Goal: Check status: Check status

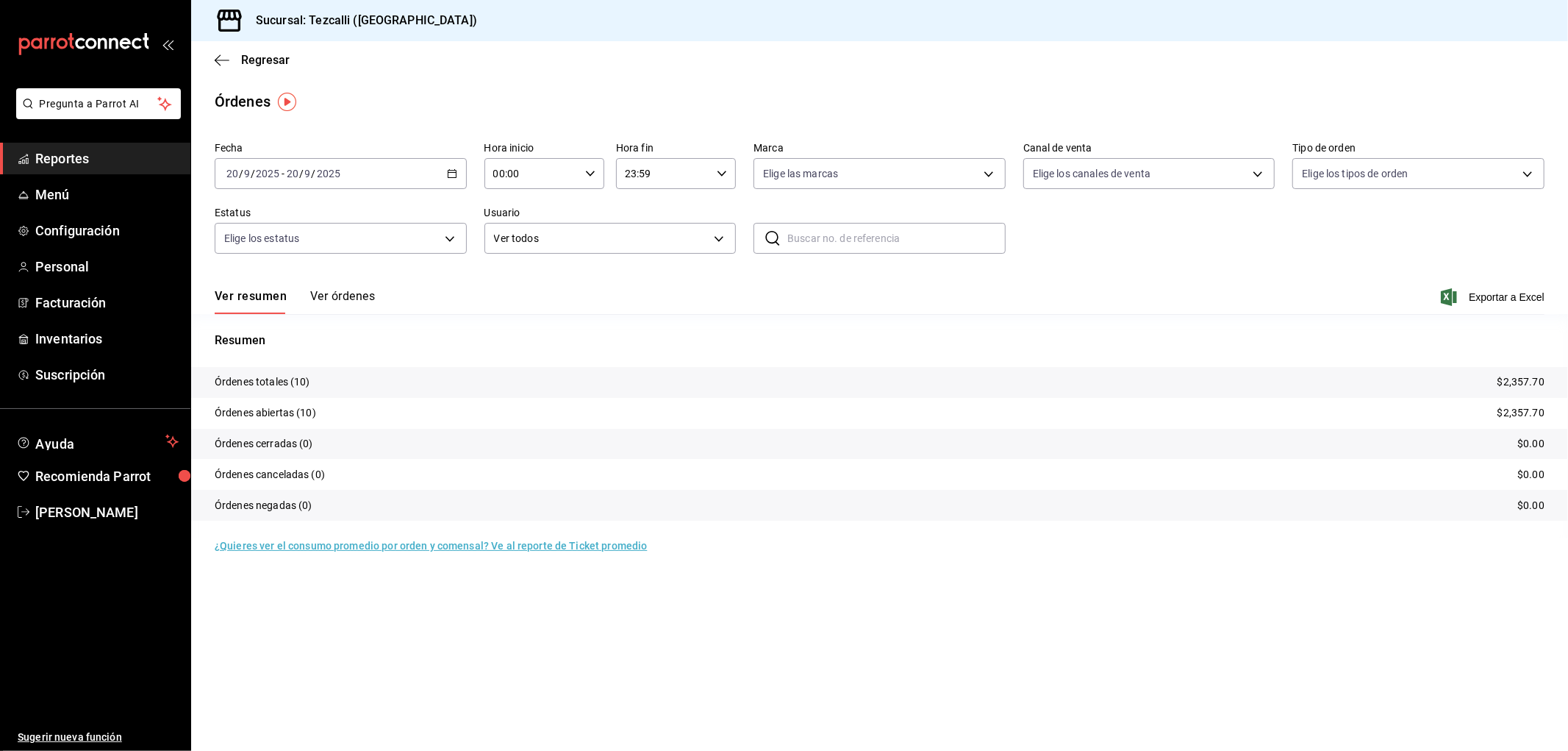
click at [347, 299] on button "Ver órdenes" at bounding box center [343, 302] width 65 height 25
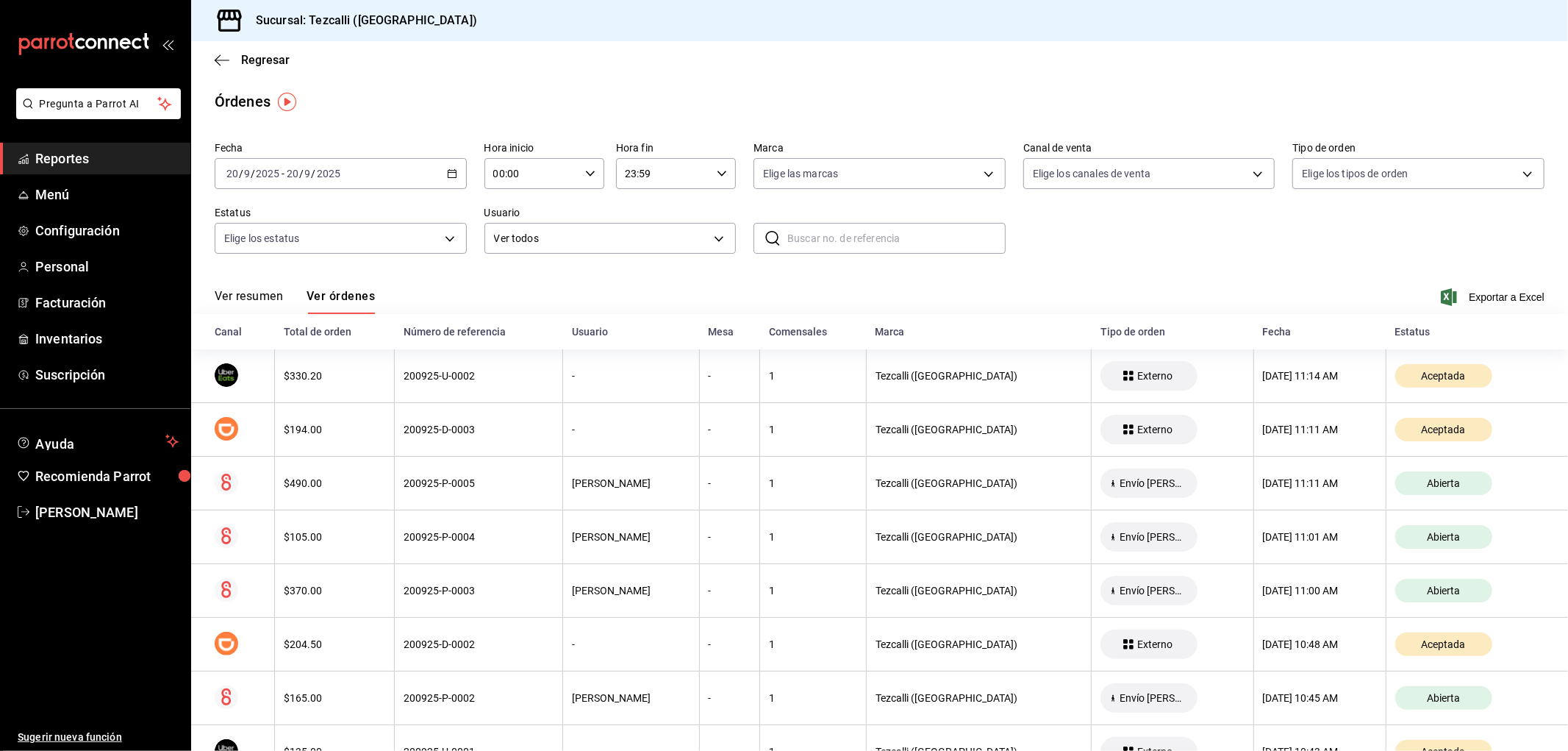
click at [250, 307] on button "Ver resumen" at bounding box center [249, 302] width 68 height 25
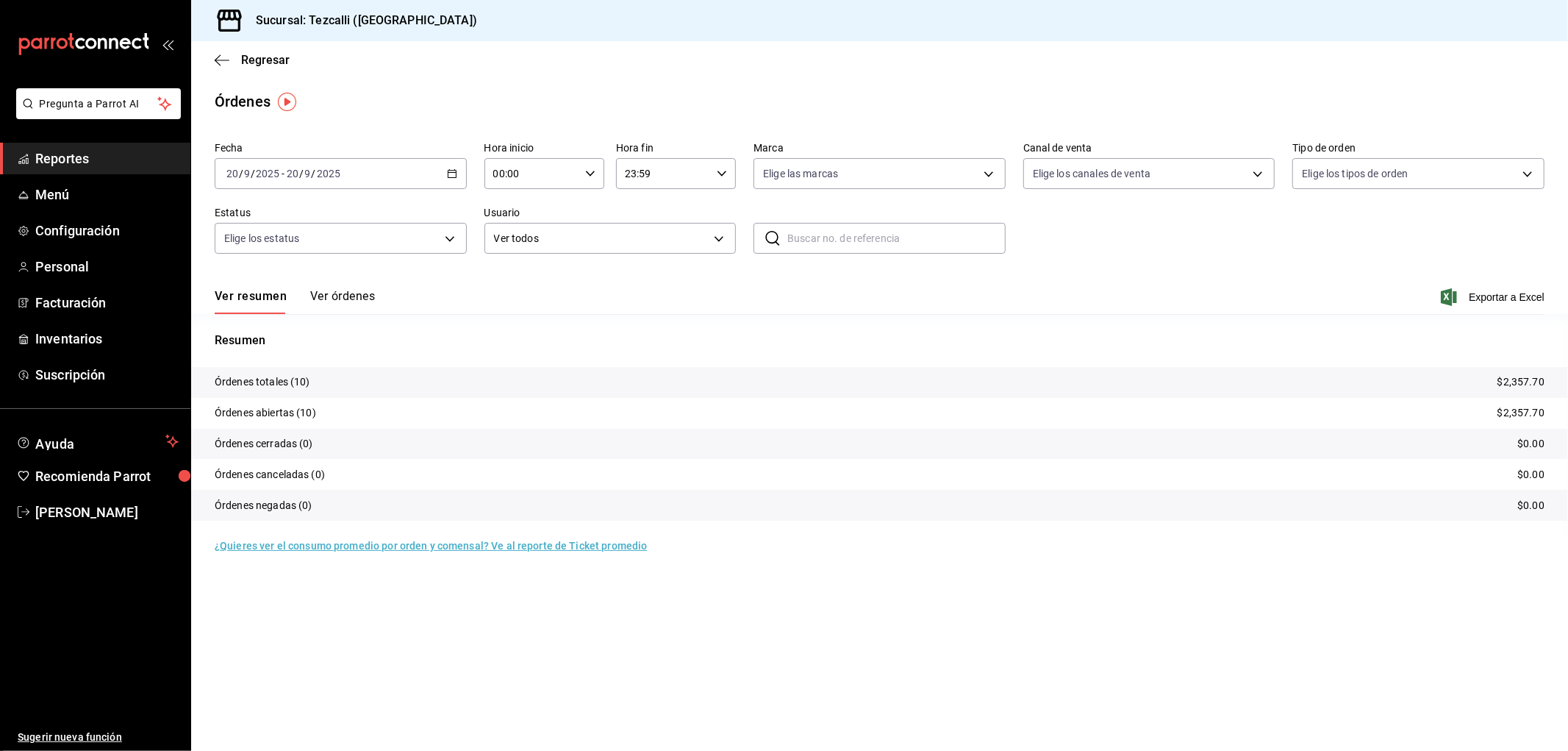
click at [41, 167] on span "Reportes" at bounding box center [106, 159] width 143 height 20
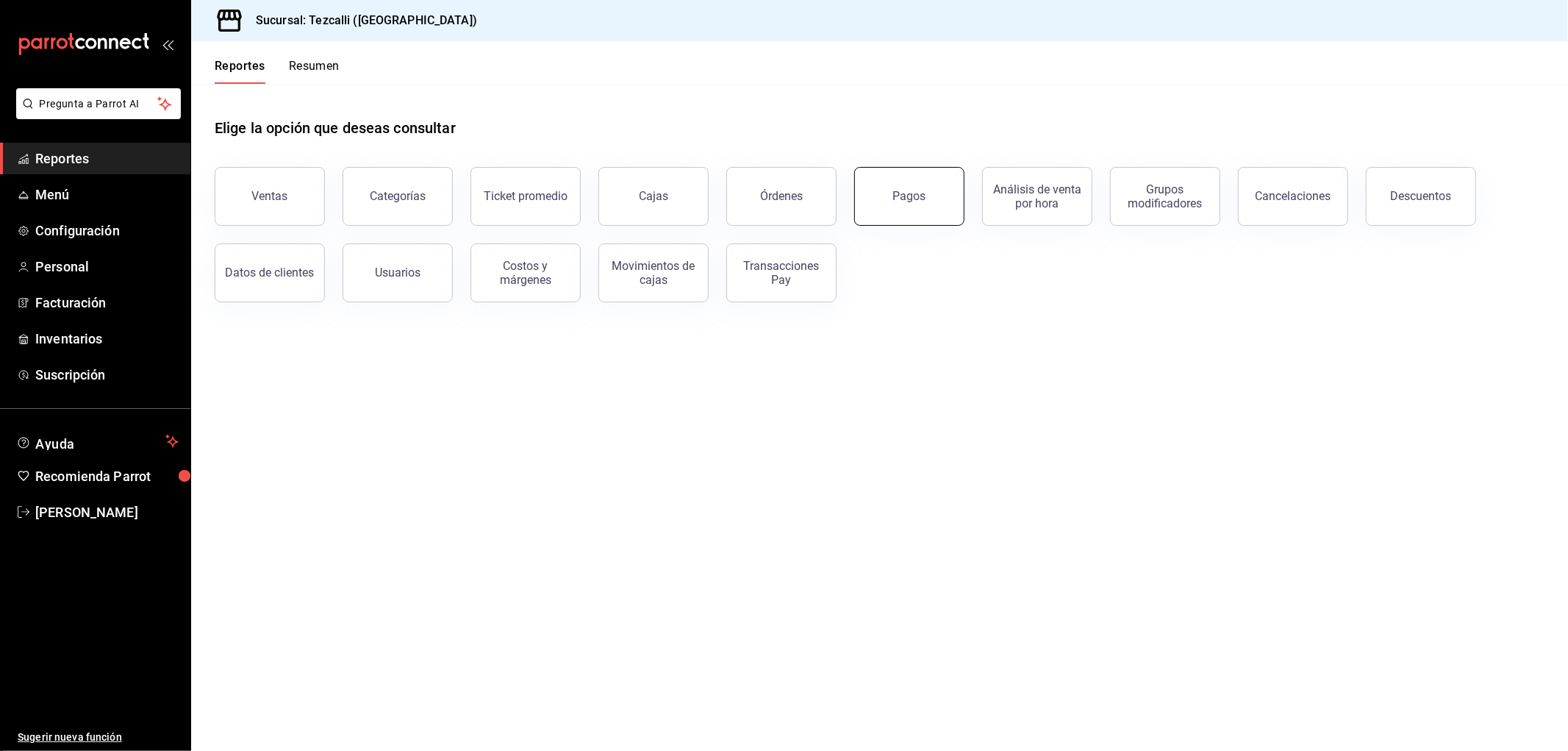
click at [937, 206] on button "Pagos" at bounding box center [910, 196] width 111 height 59
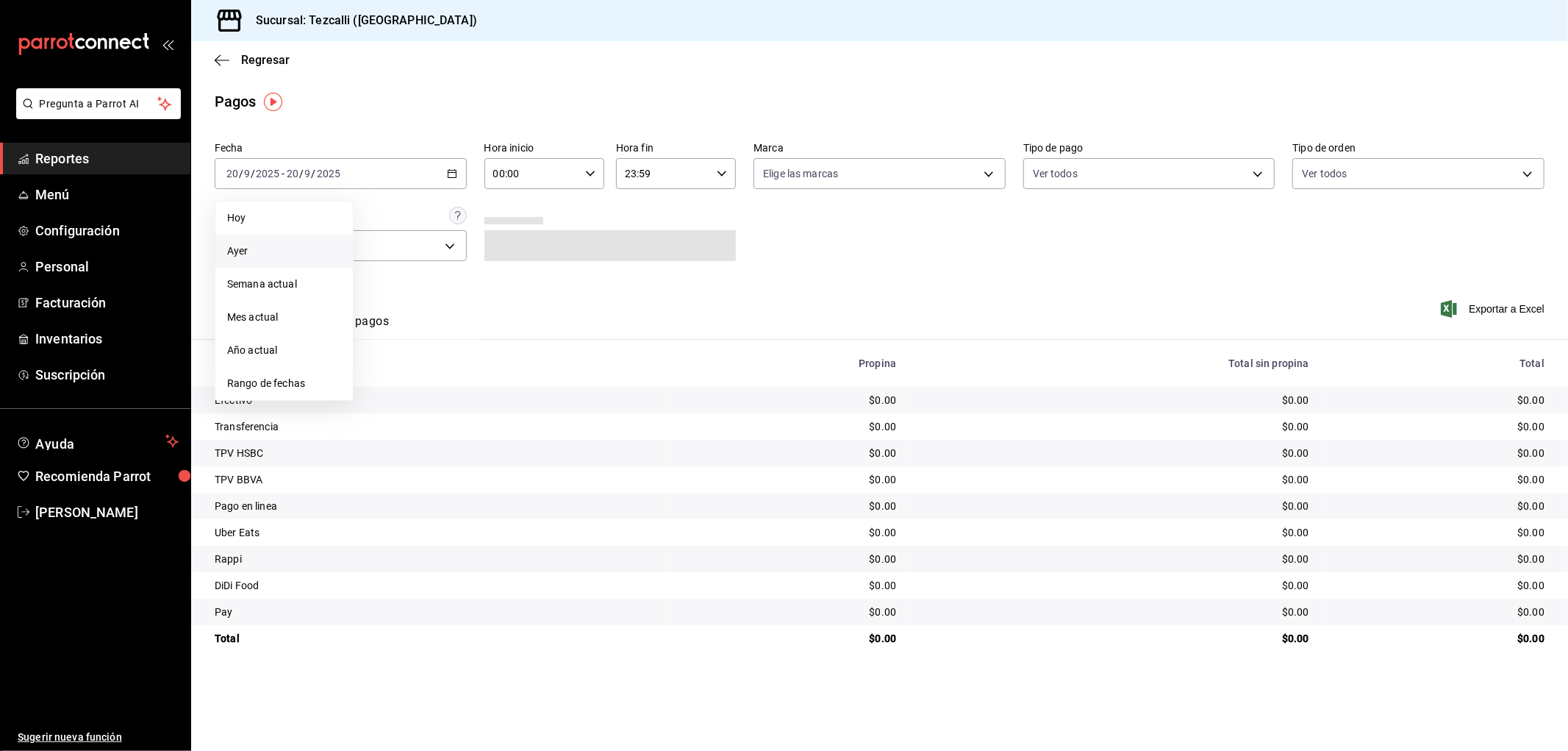
click at [269, 249] on span "Ayer" at bounding box center [284, 251] width 114 height 16
